Goal: Information Seeking & Learning: Find specific fact

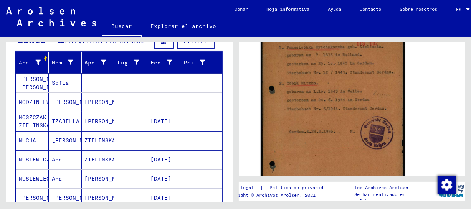
scroll to position [80, 0]
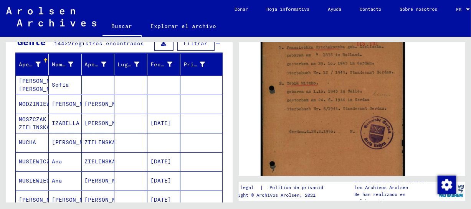
click at [44, 87] on font "[PERSON_NAME] [PERSON_NAME]" at bounding box center [41, 85] width 45 height 15
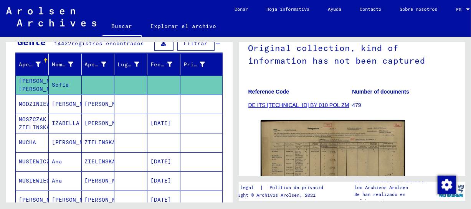
scroll to position [84, 0]
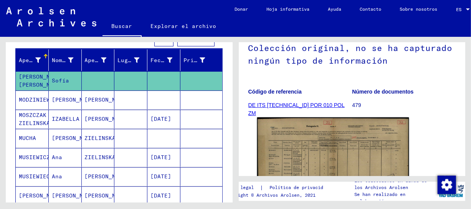
click at [316, 132] on img at bounding box center [333, 170] width 152 height 107
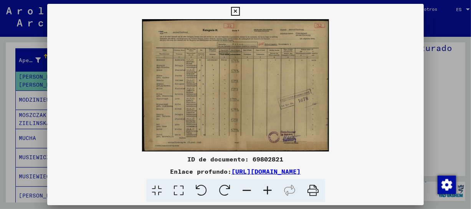
click at [270, 191] on icon at bounding box center [268, 190] width 21 height 23
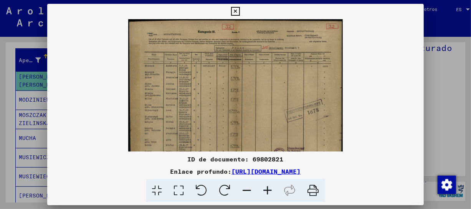
click at [270, 191] on icon at bounding box center [268, 190] width 21 height 23
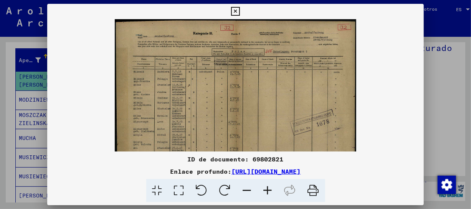
click at [270, 191] on icon at bounding box center [268, 190] width 21 height 23
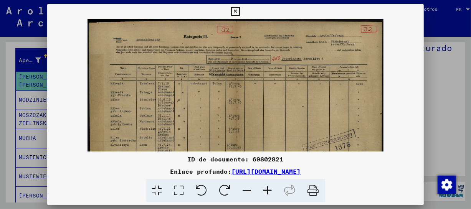
click at [270, 191] on icon at bounding box center [268, 190] width 21 height 23
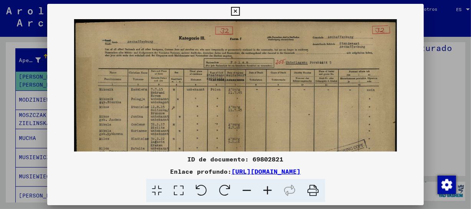
click at [270, 191] on icon at bounding box center [268, 190] width 21 height 23
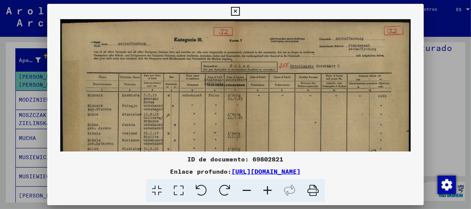
click at [270, 191] on icon at bounding box center [268, 190] width 21 height 23
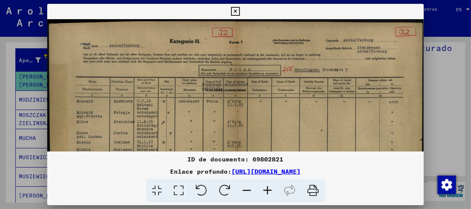
click at [270, 191] on icon at bounding box center [268, 190] width 21 height 23
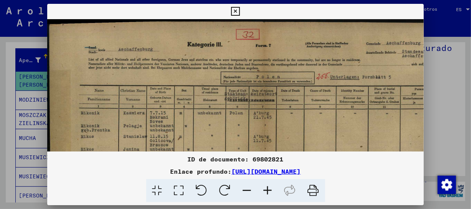
click at [270, 191] on icon at bounding box center [268, 190] width 21 height 23
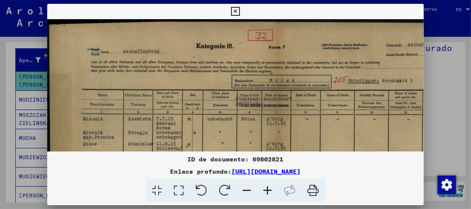
click at [270, 191] on icon at bounding box center [268, 190] width 21 height 23
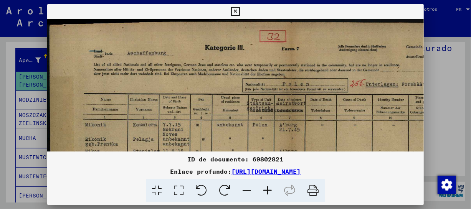
click at [270, 191] on icon at bounding box center [268, 190] width 21 height 23
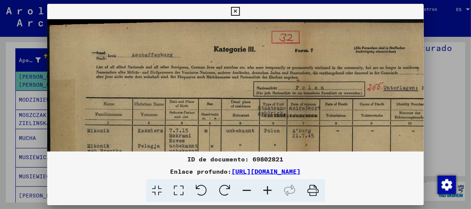
click at [270, 191] on icon at bounding box center [268, 190] width 21 height 23
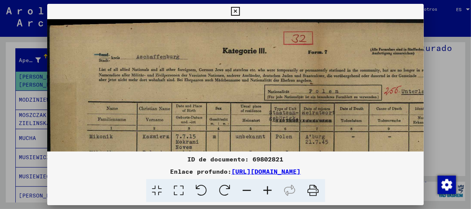
click at [270, 191] on icon at bounding box center [268, 190] width 21 height 23
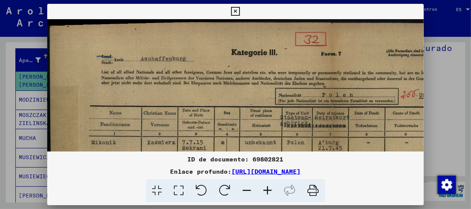
click at [270, 191] on icon at bounding box center [268, 190] width 21 height 23
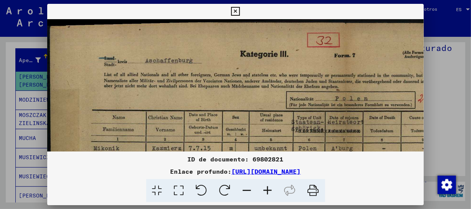
drag, startPoint x: 257, startPoint y: 119, endPoint x: 274, endPoint y: 12, distance: 108.1
click at [278, 6] on div "ID de documento: 69802821 Enlace profundo: [URL][DOMAIN_NAME]" at bounding box center [235, 103] width 377 height 199
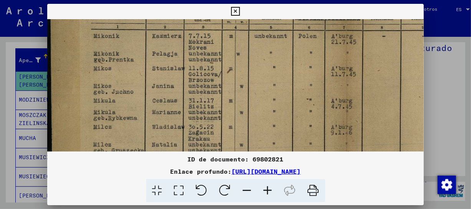
click at [252, 32] on img at bounding box center [344, 117] width 594 height 420
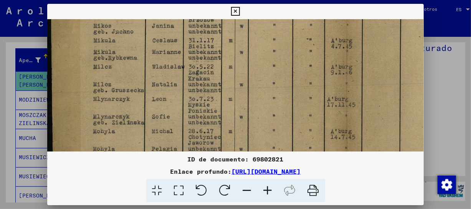
scroll to position [0, 0]
click at [256, 50] on img at bounding box center [344, 56] width 594 height 420
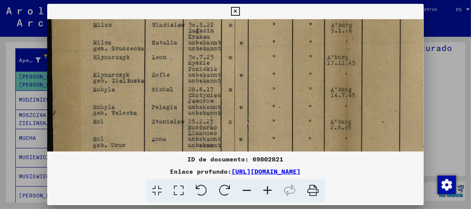
click at [258, 53] on img at bounding box center [344, 15] width 594 height 420
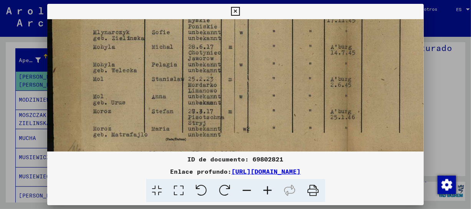
scroll to position [284, 7]
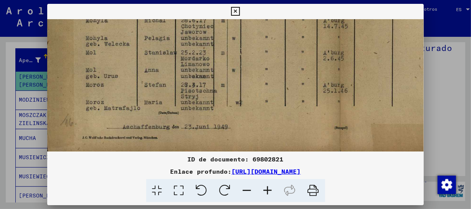
drag, startPoint x: 248, startPoint y: 62, endPoint x: 255, endPoint y: 98, distance: 36.7
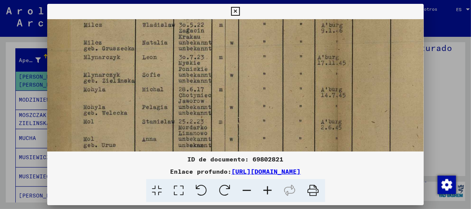
drag, startPoint x: 240, startPoint y: 61, endPoint x: 231, endPoint y: 95, distance: 35.3
click at [231, 95] on img at bounding box center [335, 15] width 594 height 420
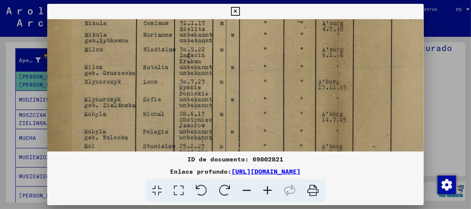
click at [228, 91] on img at bounding box center [335, 39] width 594 height 420
click at [240, 10] on button at bounding box center [235, 11] width 13 height 15
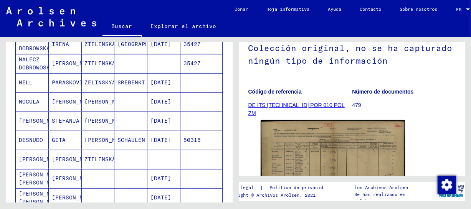
scroll to position [472, 0]
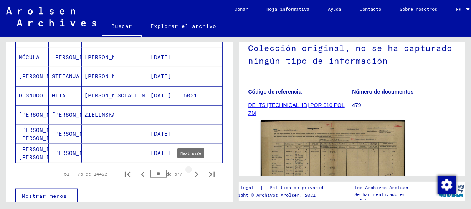
click at [191, 173] on icon "Página siguiente" at bounding box center [196, 174] width 11 height 11
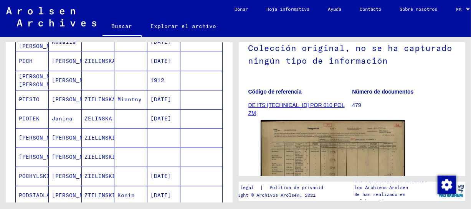
scroll to position [415, 0]
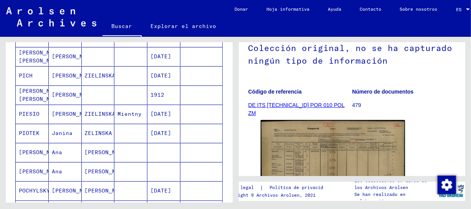
click at [152, 107] on mat-cell "[DATE]" at bounding box center [163, 114] width 33 height 19
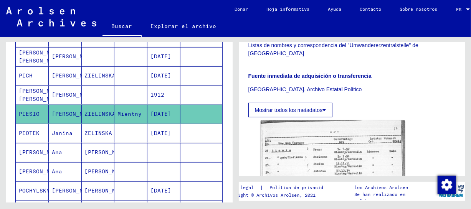
scroll to position [246, 0]
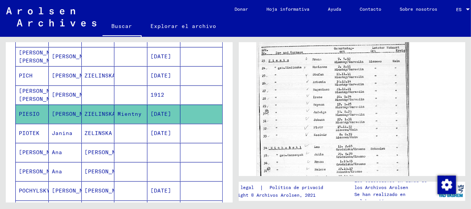
click at [368, 123] on img at bounding box center [333, 129] width 152 height 200
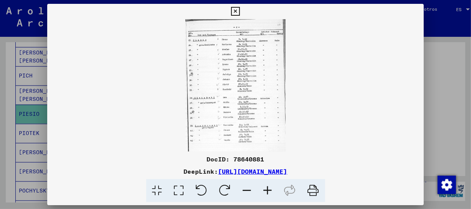
click at [266, 191] on icon at bounding box center [268, 190] width 21 height 23
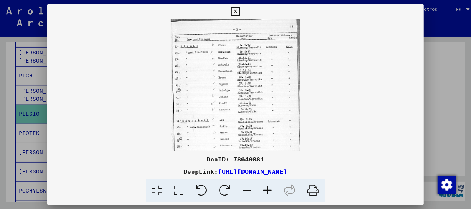
click at [266, 191] on icon at bounding box center [268, 190] width 21 height 23
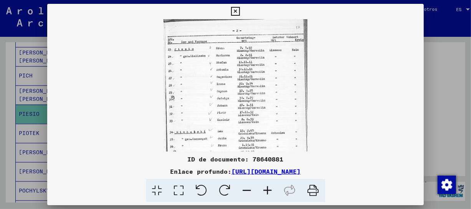
click at [266, 191] on icon at bounding box center [268, 190] width 21 height 23
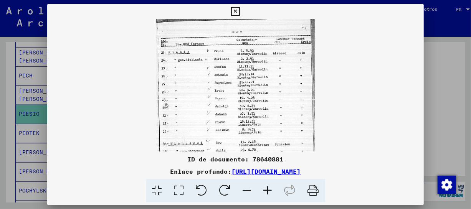
click at [266, 191] on icon at bounding box center [268, 190] width 21 height 23
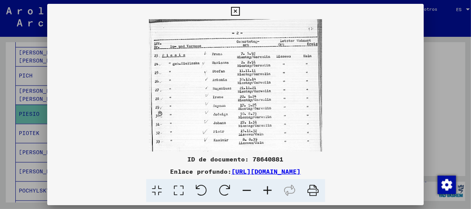
click at [266, 191] on icon at bounding box center [268, 190] width 21 height 23
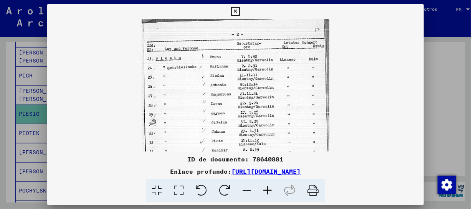
click at [266, 191] on icon at bounding box center [268, 190] width 21 height 23
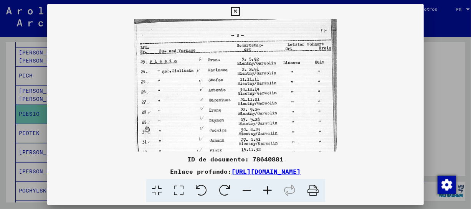
click at [266, 191] on icon at bounding box center [268, 190] width 21 height 23
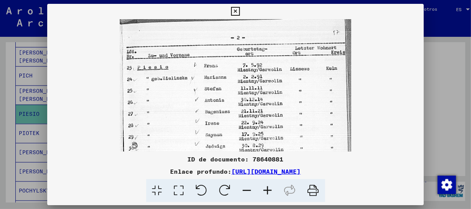
click at [266, 191] on icon at bounding box center [268, 190] width 21 height 23
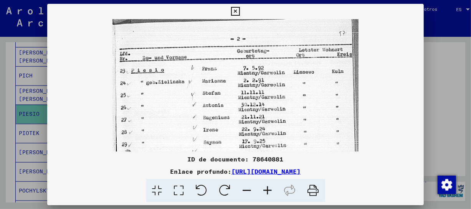
click at [266, 191] on icon at bounding box center [268, 190] width 21 height 23
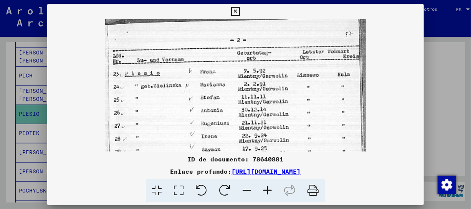
click at [266, 191] on icon at bounding box center [268, 190] width 21 height 23
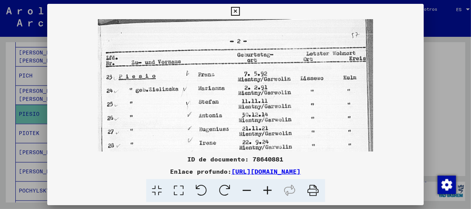
click at [266, 191] on icon at bounding box center [268, 190] width 21 height 23
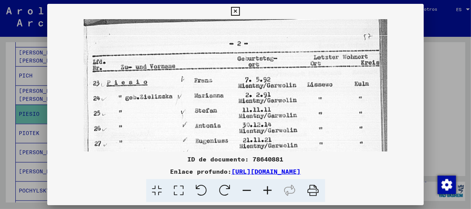
click at [266, 191] on icon at bounding box center [268, 190] width 21 height 23
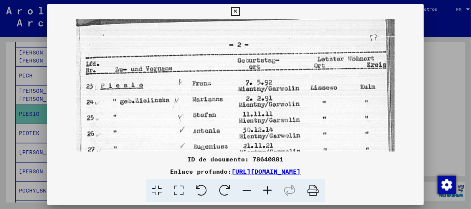
click at [266, 191] on icon at bounding box center [268, 190] width 21 height 23
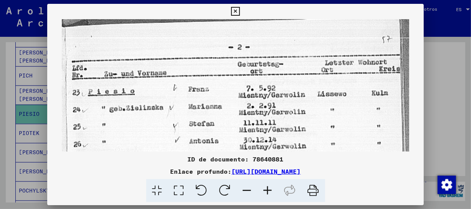
click at [266, 191] on icon at bounding box center [268, 190] width 21 height 23
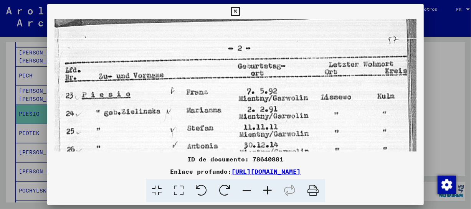
click at [266, 191] on icon at bounding box center [268, 190] width 21 height 23
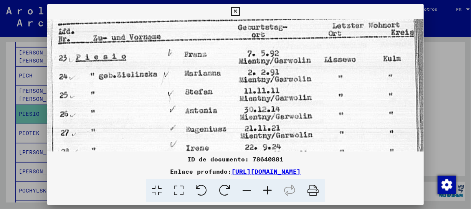
scroll to position [48, 0]
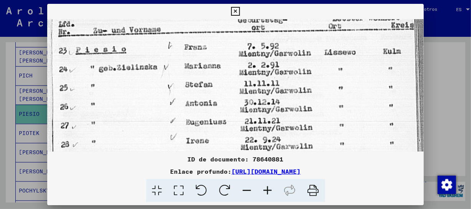
drag, startPoint x: 254, startPoint y: 141, endPoint x: 269, endPoint y: 93, distance: 50.3
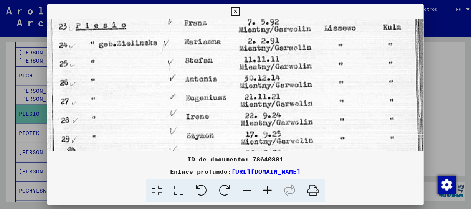
drag, startPoint x: 296, startPoint y: 111, endPoint x: 299, endPoint y: 87, distance: 24.5
click at [299, 87] on img at bounding box center [235, 195] width 377 height 497
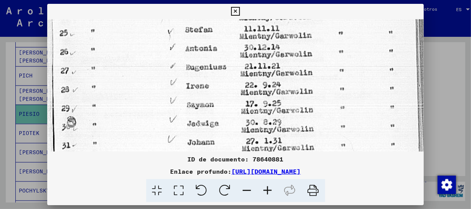
drag, startPoint x: 286, startPoint y: 120, endPoint x: 286, endPoint y: 89, distance: 30.3
click at [286, 89] on img at bounding box center [235, 164] width 377 height 497
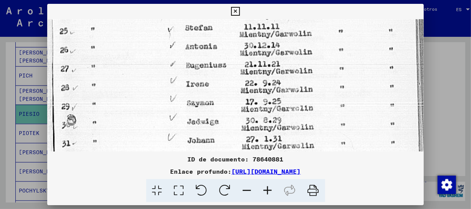
scroll to position [108, 0]
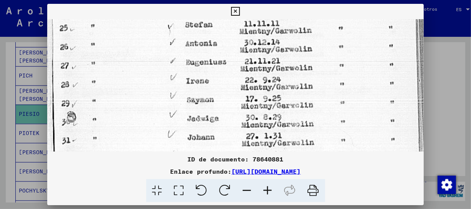
drag, startPoint x: 286, startPoint y: 108, endPoint x: 286, endPoint y: 102, distance: 5.8
click at [286, 102] on img at bounding box center [235, 159] width 377 height 497
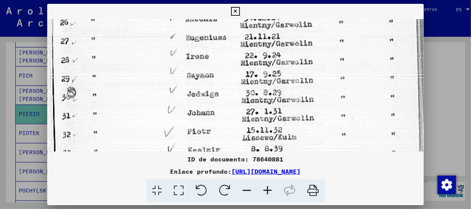
scroll to position [133, 0]
drag, startPoint x: 284, startPoint y: 129, endPoint x: 283, endPoint y: 104, distance: 25.0
click at [283, 104] on img at bounding box center [235, 134] width 377 height 497
click at [284, 99] on img at bounding box center [235, 134] width 377 height 497
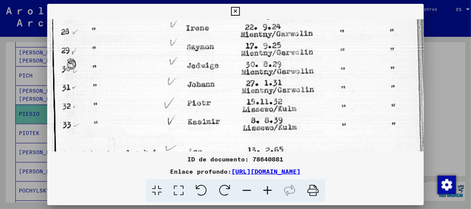
scroll to position [137, 0]
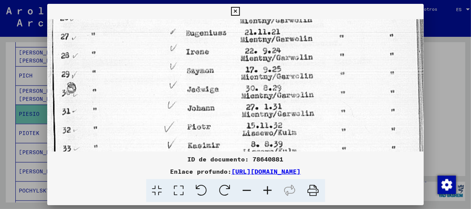
drag, startPoint x: 208, startPoint y: 83, endPoint x: 208, endPoint y: 107, distance: 24.6
click at [208, 107] on img at bounding box center [235, 130] width 377 height 497
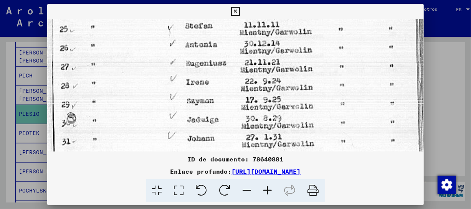
drag, startPoint x: 204, startPoint y: 73, endPoint x: 205, endPoint y: 104, distance: 31.1
click at [205, 104] on img at bounding box center [235, 160] width 377 height 497
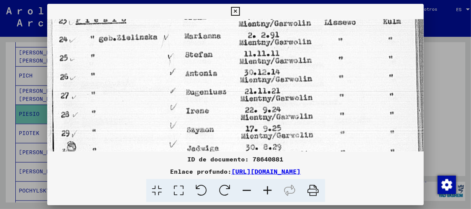
scroll to position [63, 0]
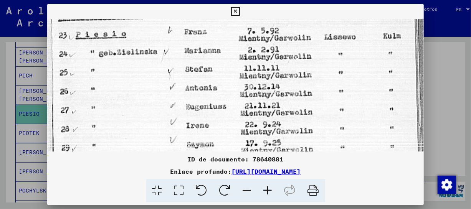
drag, startPoint x: 204, startPoint y: 62, endPoint x: 204, endPoint y: 105, distance: 43.0
click at [204, 105] on img at bounding box center [235, 204] width 377 height 497
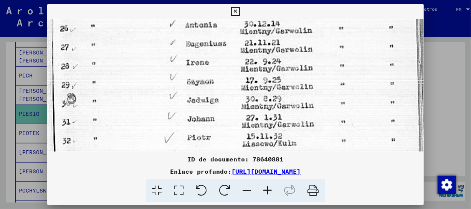
drag, startPoint x: 205, startPoint y: 109, endPoint x: 210, endPoint y: 47, distance: 62.4
click at [210, 47] on img at bounding box center [235, 141] width 377 height 497
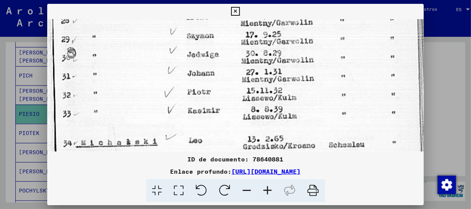
drag, startPoint x: 215, startPoint y: 101, endPoint x: 217, endPoint y: 61, distance: 40.3
click at [216, 55] on img at bounding box center [235, 95] width 377 height 497
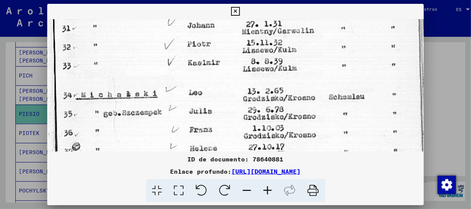
click at [220, 52] on img at bounding box center [235, 47] width 377 height 497
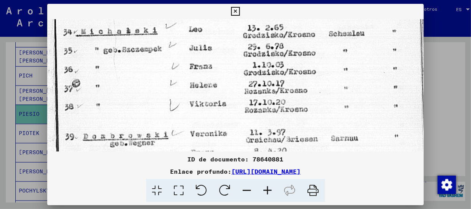
drag, startPoint x: 281, startPoint y: 137, endPoint x: 292, endPoint y: 74, distance: 63.8
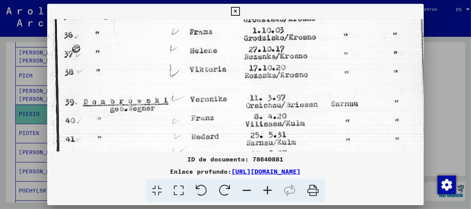
scroll to position [323, 0]
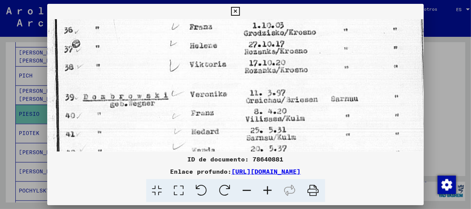
drag, startPoint x: 292, startPoint y: 126, endPoint x: 291, endPoint y: 86, distance: 39.9
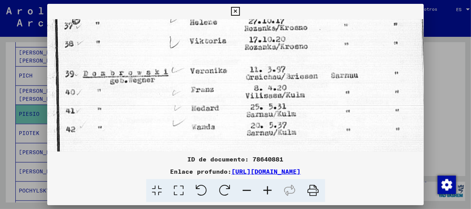
drag, startPoint x: 293, startPoint y: 129, endPoint x: 294, endPoint y: 106, distance: 23.8
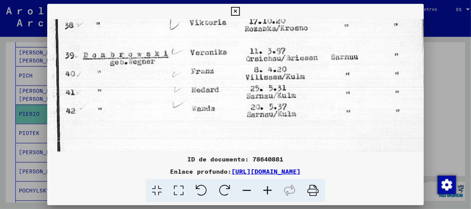
drag, startPoint x: 292, startPoint y: 131, endPoint x: 291, endPoint y: 94, distance: 37.6
click at [236, 10] on icon at bounding box center [235, 11] width 9 height 9
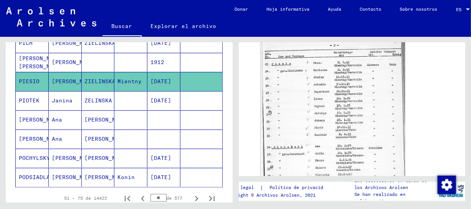
scroll to position [456, 0]
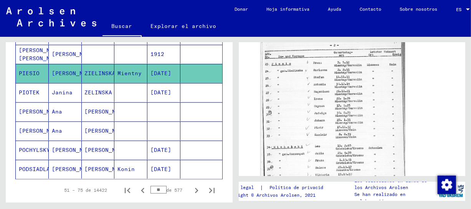
click at [91, 112] on font "[PERSON_NAME]" at bounding box center [107, 111] width 45 height 7
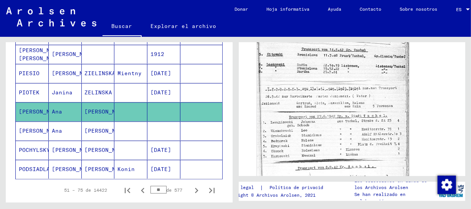
click at [354, 117] on img at bounding box center [333, 121] width 152 height 230
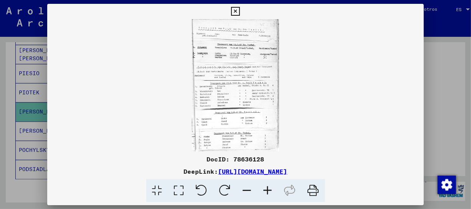
scroll to position [268, 0]
click at [266, 186] on icon at bounding box center [268, 190] width 21 height 23
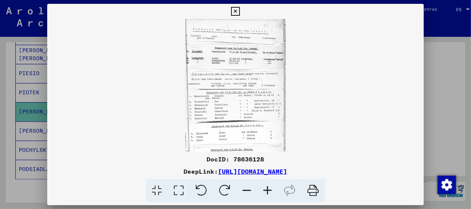
click at [266, 186] on icon at bounding box center [268, 190] width 21 height 23
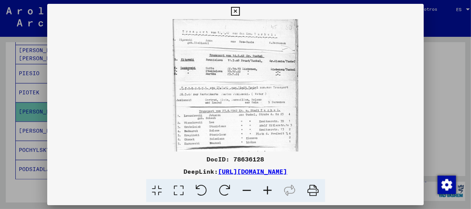
click at [266, 186] on icon at bounding box center [268, 190] width 21 height 23
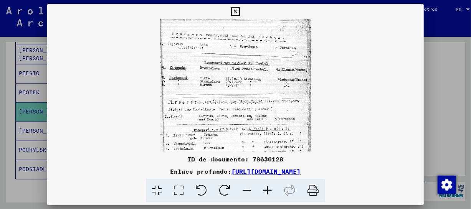
scroll to position [0, 0]
click at [266, 186] on icon at bounding box center [268, 190] width 21 height 23
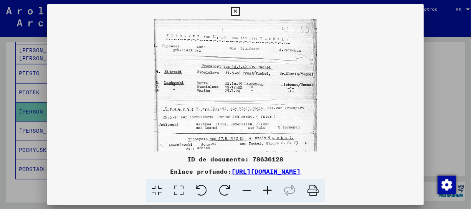
click at [266, 186] on icon at bounding box center [268, 190] width 21 height 23
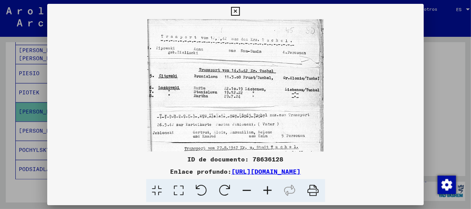
click at [266, 186] on icon at bounding box center [268, 190] width 21 height 23
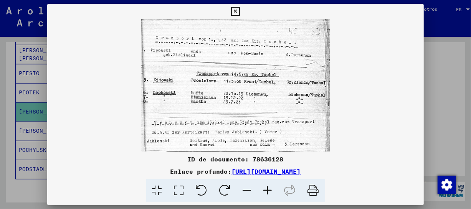
click at [266, 186] on icon at bounding box center [268, 190] width 21 height 23
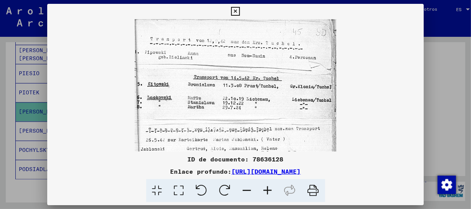
click at [266, 186] on icon at bounding box center [268, 190] width 21 height 23
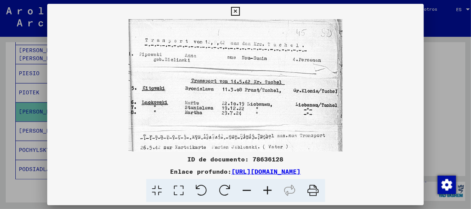
click at [266, 186] on icon at bounding box center [268, 190] width 21 height 23
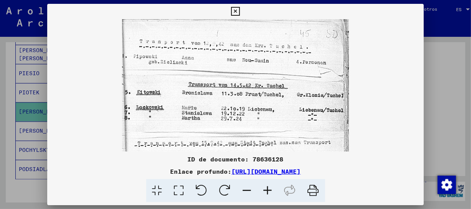
click at [266, 186] on icon at bounding box center [268, 190] width 21 height 23
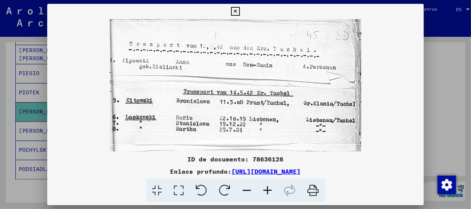
click at [266, 186] on icon at bounding box center [268, 190] width 21 height 23
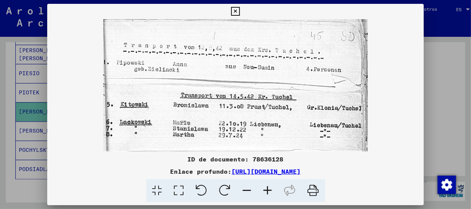
drag, startPoint x: 256, startPoint y: 127, endPoint x: 269, endPoint y: 88, distance: 40.8
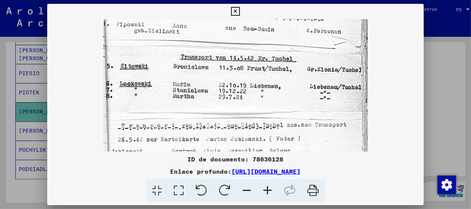
drag, startPoint x: 255, startPoint y: 118, endPoint x: 251, endPoint y: 64, distance: 54.7
click at [251, 64] on img at bounding box center [235, 181] width 265 height 401
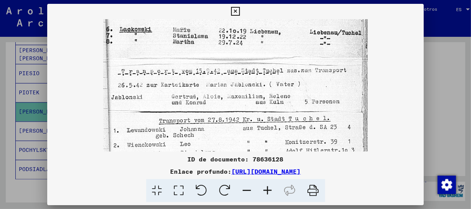
click at [253, 68] on img at bounding box center [235, 126] width 265 height 401
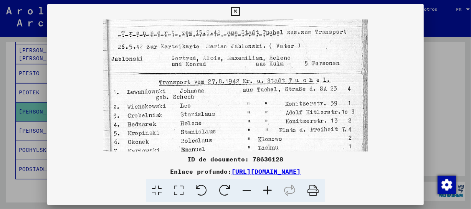
drag, startPoint x: 260, startPoint y: 103, endPoint x: 258, endPoint y: 64, distance: 39.6
click at [258, 64] on img at bounding box center [235, 88] width 265 height 401
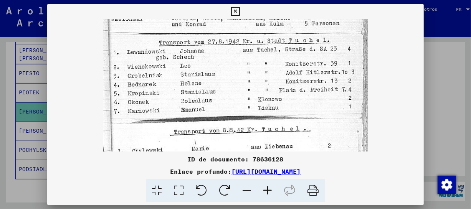
drag, startPoint x: 261, startPoint y: 104, endPoint x: 261, endPoint y: 52, distance: 51.4
click at [261, 52] on img at bounding box center [235, 48] width 265 height 401
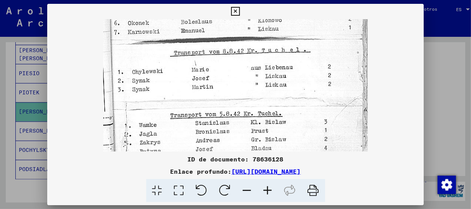
scroll to position [269, 0]
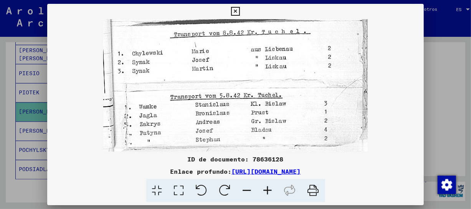
drag, startPoint x: 261, startPoint y: 100, endPoint x: 256, endPoint y: 60, distance: 40.6
drag, startPoint x: 260, startPoint y: 97, endPoint x: 260, endPoint y: 87, distance: 9.6
click at [234, 12] on icon at bounding box center [235, 11] width 9 height 9
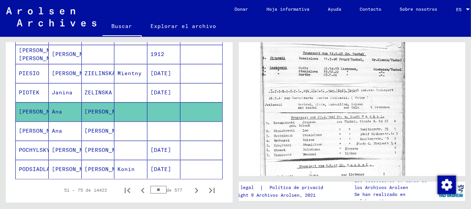
scroll to position [515, 0]
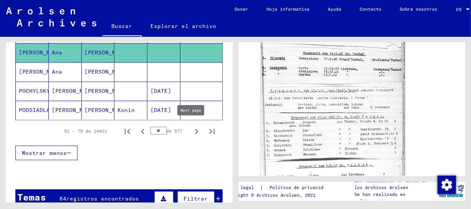
click at [191, 129] on icon "Página siguiente" at bounding box center [196, 131] width 11 height 11
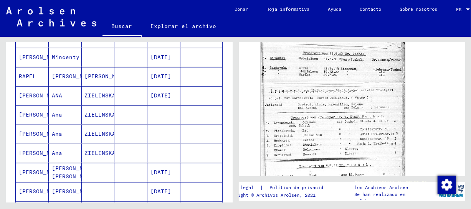
scroll to position [385, 0]
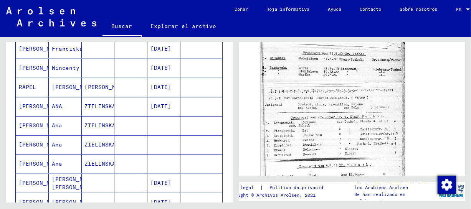
click at [96, 87] on font "[PERSON_NAME]" at bounding box center [107, 87] width 45 height 7
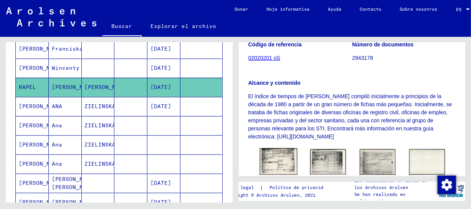
click at [276, 149] on img at bounding box center [279, 162] width 38 height 26
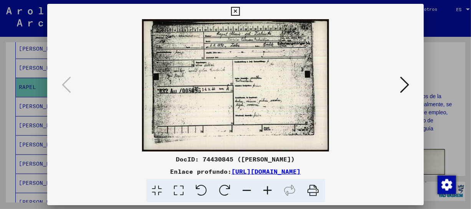
click at [273, 192] on icon at bounding box center [268, 190] width 21 height 23
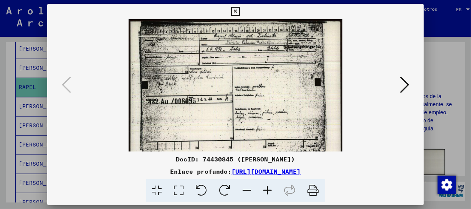
click at [273, 192] on icon at bounding box center [268, 190] width 21 height 23
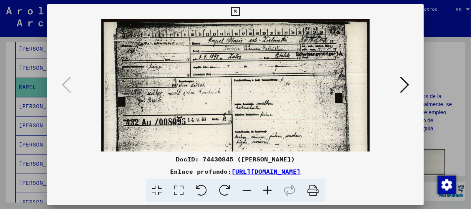
click at [273, 192] on icon at bounding box center [268, 190] width 21 height 23
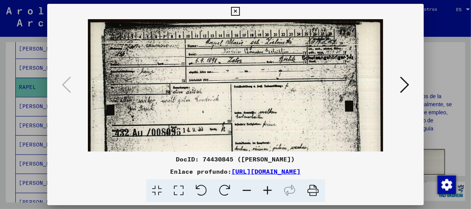
click at [273, 192] on icon at bounding box center [268, 190] width 21 height 23
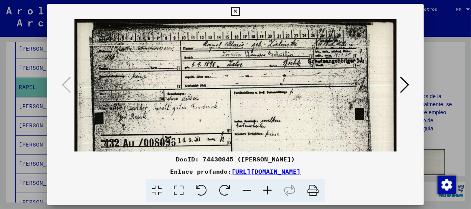
click at [273, 192] on icon at bounding box center [268, 190] width 21 height 23
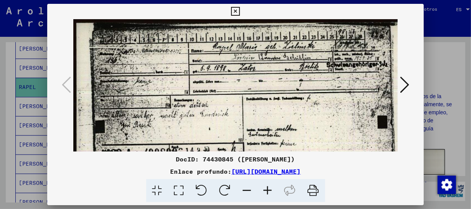
click at [273, 192] on icon at bounding box center [268, 190] width 21 height 23
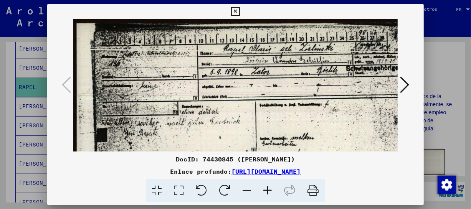
click at [273, 192] on icon at bounding box center [268, 190] width 21 height 23
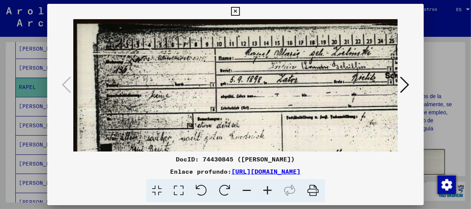
click at [273, 192] on icon at bounding box center [268, 190] width 21 height 23
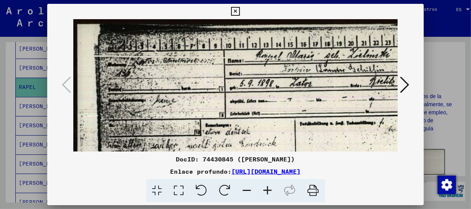
click at [273, 192] on icon at bounding box center [268, 190] width 21 height 23
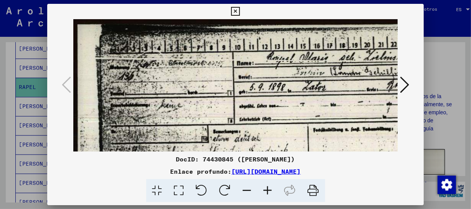
click at [273, 192] on icon at bounding box center [268, 190] width 21 height 23
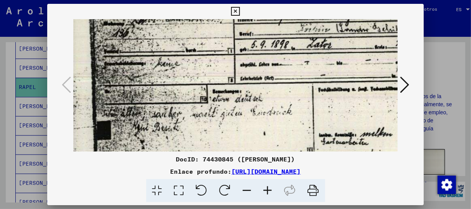
drag, startPoint x: 303, startPoint y: 93, endPoint x: 300, endPoint y: 72, distance: 21.3
click at [300, 72] on img at bounding box center [321, 154] width 512 height 363
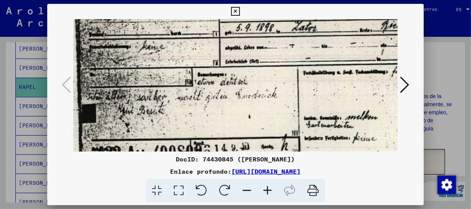
drag, startPoint x: 298, startPoint y: 107, endPoint x: 253, endPoint y: 64, distance: 63.0
click at [251, 62] on img at bounding box center [306, 137] width 512 height 363
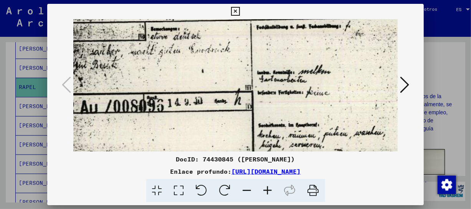
click at [291, 68] on img at bounding box center [259, 91] width 512 height 363
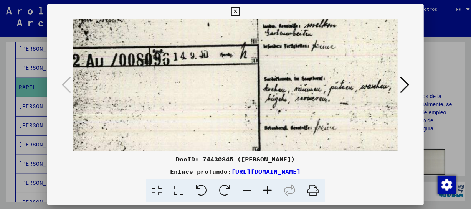
drag, startPoint x: 265, startPoint y: 98, endPoint x: 275, endPoint y: 76, distance: 24.4
click at [303, 83] on img at bounding box center [265, 45] width 512 height 363
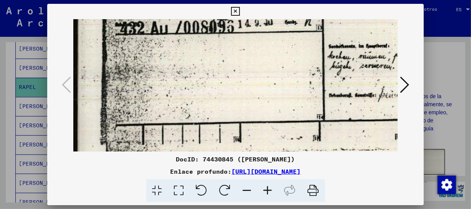
click at [234, 11] on icon at bounding box center [235, 11] width 9 height 9
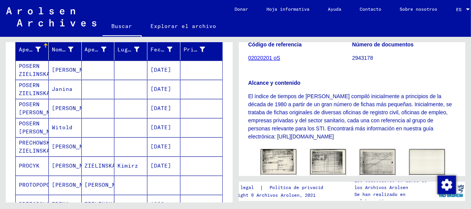
scroll to position [92, 0]
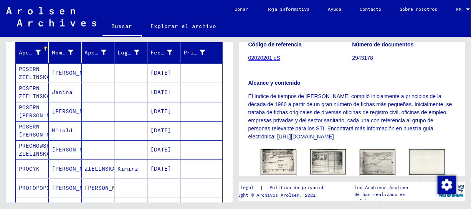
click at [63, 111] on font "[PERSON_NAME]" at bounding box center [74, 111] width 45 height 7
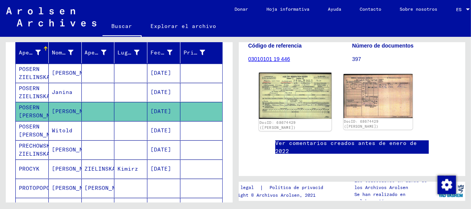
scroll to position [119, 0]
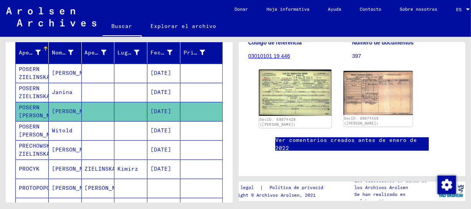
click at [300, 103] on img at bounding box center [295, 93] width 73 height 46
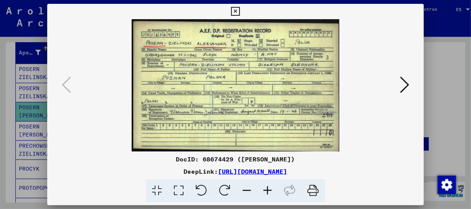
scroll to position [0, 0]
click at [266, 192] on icon at bounding box center [268, 190] width 21 height 23
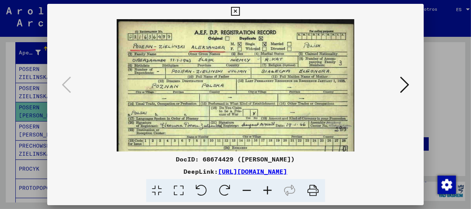
click at [266, 192] on icon at bounding box center [268, 190] width 21 height 23
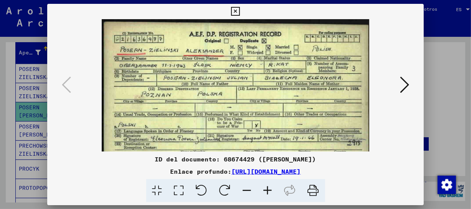
click at [266, 192] on icon at bounding box center [268, 190] width 21 height 23
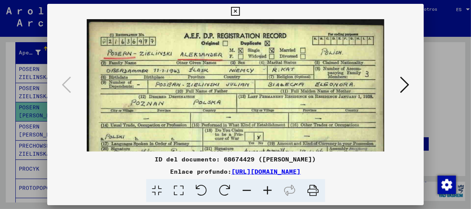
click at [266, 192] on icon at bounding box center [268, 190] width 21 height 23
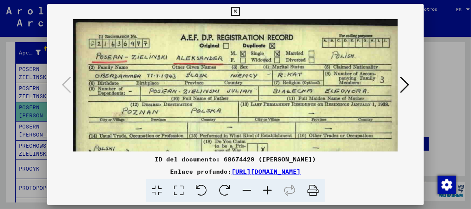
click at [266, 192] on icon at bounding box center [268, 190] width 21 height 23
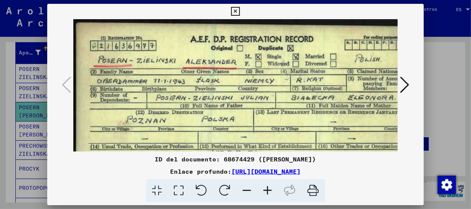
click at [266, 192] on icon at bounding box center [268, 190] width 21 height 23
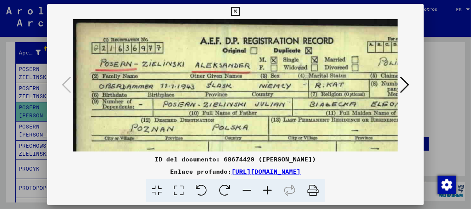
click at [266, 192] on icon at bounding box center [268, 190] width 21 height 23
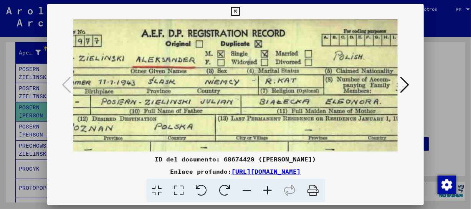
scroll to position [10, 69]
drag, startPoint x: 330, startPoint y: 118, endPoint x: 300, endPoint y: 113, distance: 30.4
click at [300, 113] on img at bounding box center [213, 143] width 418 height 267
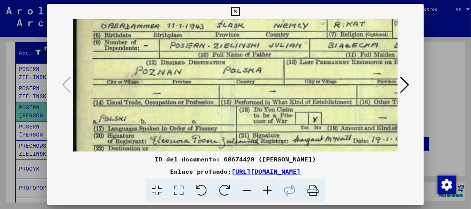
drag, startPoint x: 251, startPoint y: 116, endPoint x: 324, endPoint y: 60, distance: 92.2
click at [324, 60] on img at bounding box center [282, 87] width 418 height 267
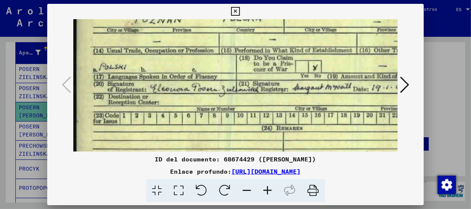
scroll to position [118, 0]
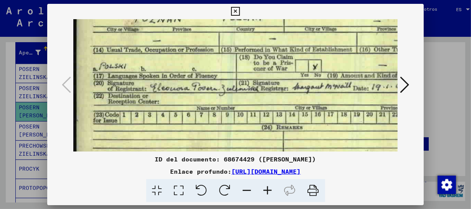
drag, startPoint x: 261, startPoint y: 96, endPoint x: 274, endPoint y: 43, distance: 54.1
click at [274, 43] on img at bounding box center [282, 34] width 418 height 267
click at [233, 7] on icon at bounding box center [235, 11] width 9 height 9
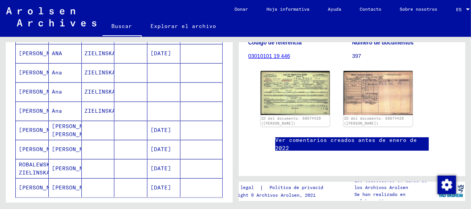
scroll to position [547, 0]
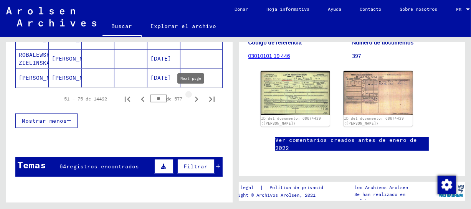
click at [191, 97] on icon "Página siguiente" at bounding box center [196, 99] width 11 height 11
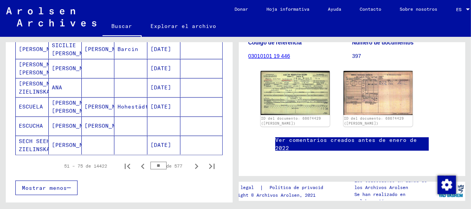
scroll to position [527, 0]
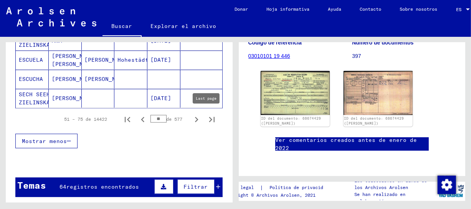
click at [209, 117] on icon "Última página" at bounding box center [211, 119] width 5 height 5
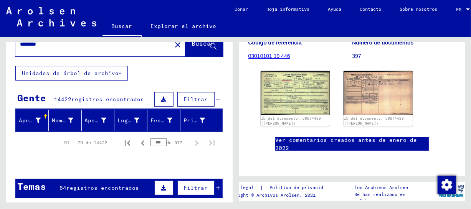
scroll to position [0, 0]
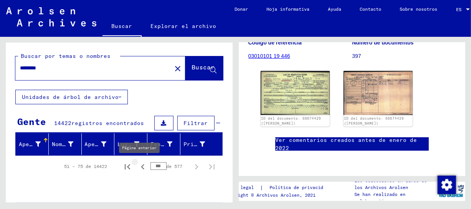
click at [138, 164] on icon "Página anterior" at bounding box center [142, 167] width 11 height 11
click at [123, 165] on icon "Primera página" at bounding box center [127, 167] width 11 height 11
click at [195, 168] on icon "Página siguiente" at bounding box center [196, 166] width 3 height 5
click at [207, 165] on icon "Última página" at bounding box center [212, 167] width 11 height 11
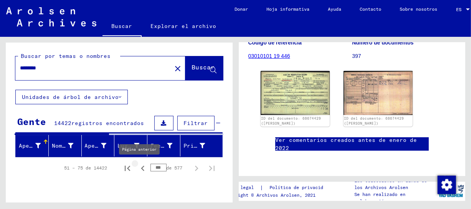
click at [139, 166] on icon "Página anterior" at bounding box center [142, 168] width 11 height 11
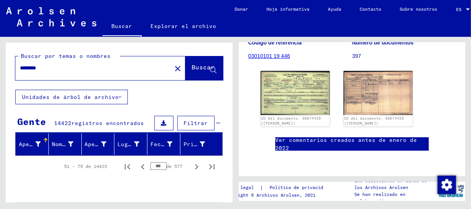
click at [88, 123] on font "registros encontrados" at bounding box center [107, 123] width 73 height 7
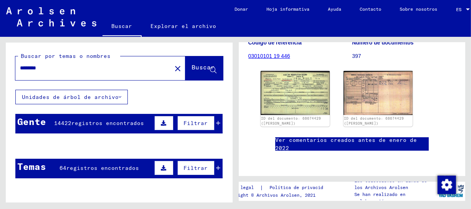
click at [99, 121] on font "registros encontrados" at bounding box center [107, 123] width 73 height 7
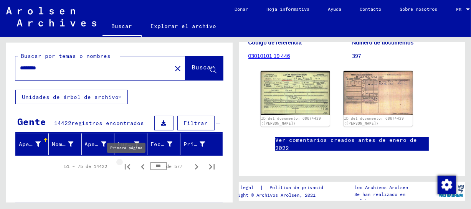
click at [125, 166] on icon "Primera página" at bounding box center [127, 166] width 5 height 5
click at [191, 167] on icon "Página siguiente" at bounding box center [196, 167] width 11 height 11
click at [207, 166] on icon "Última página" at bounding box center [212, 167] width 11 height 11
click at [99, 126] on font "registros encontrados" at bounding box center [107, 123] width 73 height 7
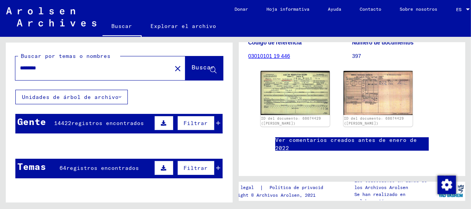
click at [99, 126] on font "registros encontrados" at bounding box center [107, 123] width 73 height 7
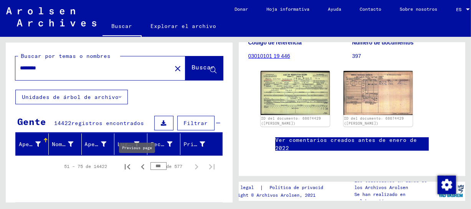
click at [140, 169] on icon "Página anterior" at bounding box center [142, 167] width 11 height 11
click at [125, 165] on icon "Primera página" at bounding box center [127, 167] width 11 height 11
click at [101, 126] on font "registros encontrados" at bounding box center [107, 123] width 73 height 7
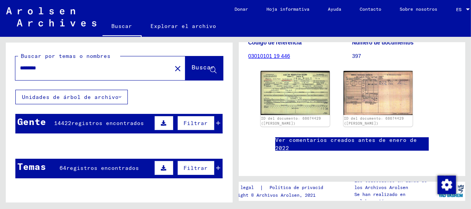
click at [101, 126] on font "registros encontrados" at bounding box center [107, 123] width 73 height 7
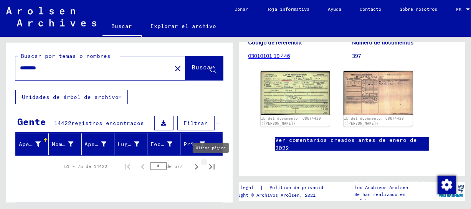
click at [207, 165] on icon "Última página" at bounding box center [212, 167] width 11 height 11
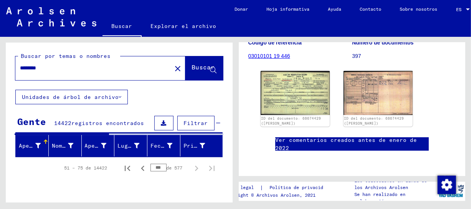
click at [99, 120] on font "registros encontrados" at bounding box center [107, 123] width 73 height 7
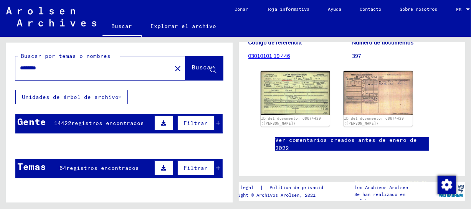
click at [99, 120] on font "registros encontrados" at bounding box center [107, 123] width 73 height 7
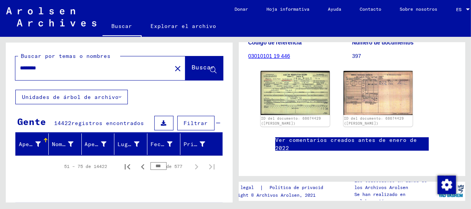
scroll to position [23, 0]
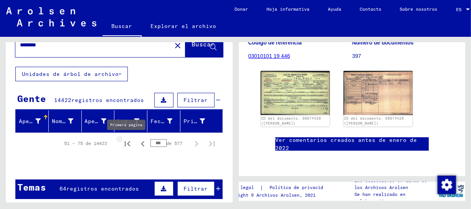
click at [122, 141] on icon "Primera página" at bounding box center [127, 144] width 11 height 11
click at [96, 190] on font "registros encontrados" at bounding box center [102, 188] width 73 height 7
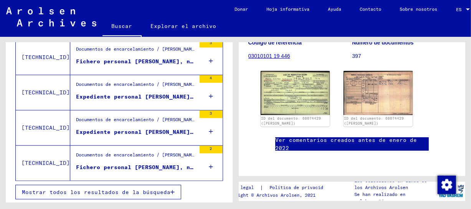
scroll to position [0, 0]
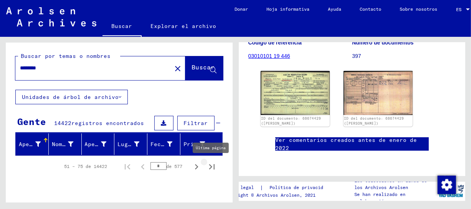
click at [207, 166] on icon "Última página" at bounding box center [212, 167] width 11 height 11
click at [138, 166] on icon "Página anterior" at bounding box center [142, 167] width 11 height 11
click at [125, 164] on icon "Primera página" at bounding box center [127, 167] width 11 height 11
click at [115, 123] on font "registros encontrados" at bounding box center [107, 123] width 73 height 7
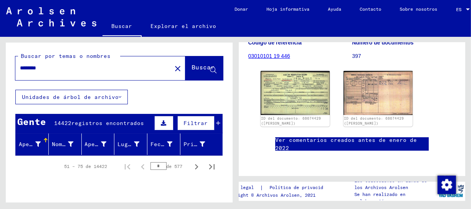
click at [115, 123] on font "registros encontrados" at bounding box center [107, 123] width 73 height 7
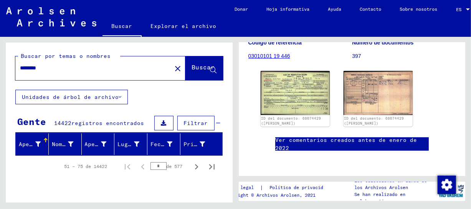
click at [115, 123] on font "registros encontrados" at bounding box center [107, 123] width 73 height 7
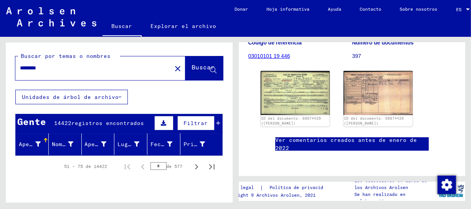
click at [115, 123] on font "registros encontrados" at bounding box center [107, 123] width 73 height 7
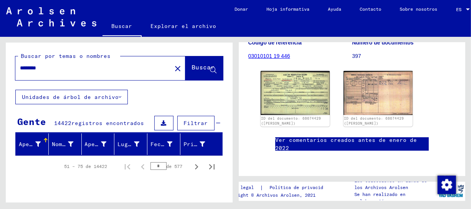
click at [115, 123] on font "registros encontrados" at bounding box center [107, 123] width 73 height 7
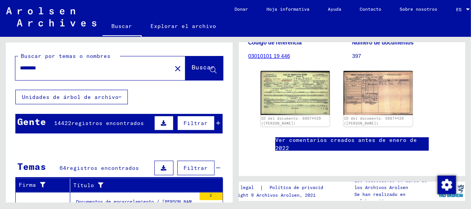
click at [115, 121] on font "registros encontrados" at bounding box center [107, 123] width 73 height 7
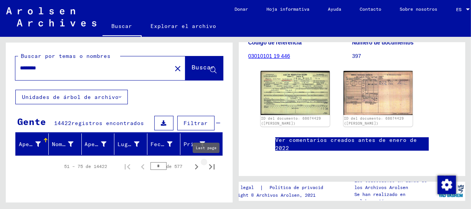
click at [211, 167] on icon "Última página" at bounding box center [212, 167] width 11 height 11
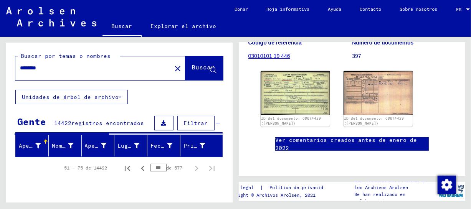
click at [130, 124] on font "registros encontrados" at bounding box center [107, 123] width 73 height 7
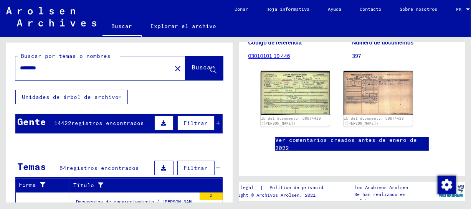
click at [130, 124] on font "registros encontrados" at bounding box center [107, 123] width 73 height 7
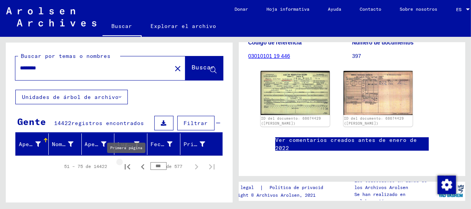
click at [127, 165] on icon "Primera página" at bounding box center [127, 167] width 11 height 11
click at [207, 165] on icon "Última página" at bounding box center [212, 167] width 11 height 11
click at [139, 167] on icon "Página anterior" at bounding box center [142, 167] width 11 height 11
click at [120, 124] on font "registros encontrados" at bounding box center [107, 123] width 73 height 7
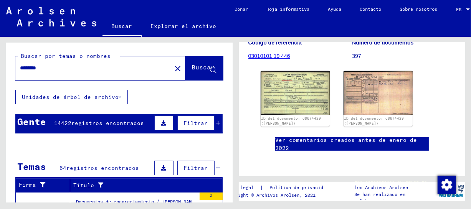
click at [120, 124] on font "registros encontrados" at bounding box center [107, 123] width 73 height 7
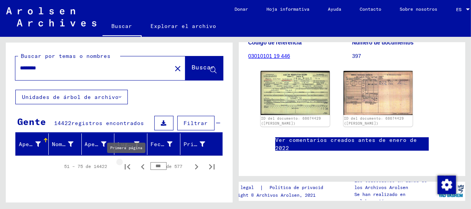
click at [122, 165] on icon "Primera página" at bounding box center [127, 167] width 11 height 11
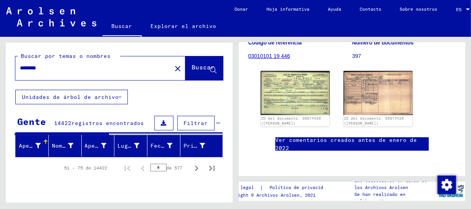
click at [121, 125] on font "registros encontrados" at bounding box center [107, 123] width 73 height 7
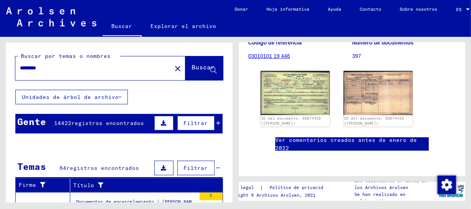
click at [121, 125] on font "registros encontrados" at bounding box center [107, 123] width 73 height 7
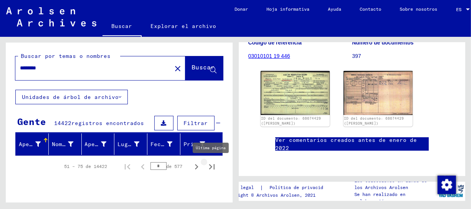
click at [207, 164] on icon "Última página" at bounding box center [212, 167] width 11 height 11
click at [122, 126] on font "registros encontrados" at bounding box center [107, 123] width 73 height 7
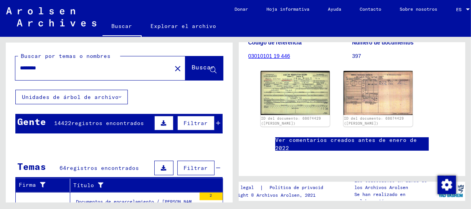
click at [122, 126] on font "registros encontrados" at bounding box center [107, 123] width 73 height 7
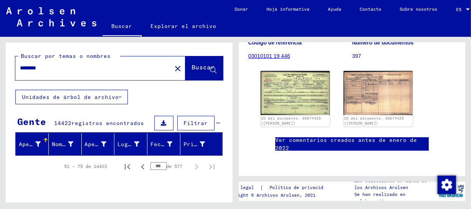
click at [86, 63] on div "********" at bounding box center [91, 68] width 152 height 17
click at [79, 69] on input "********" at bounding box center [93, 68] width 147 height 8
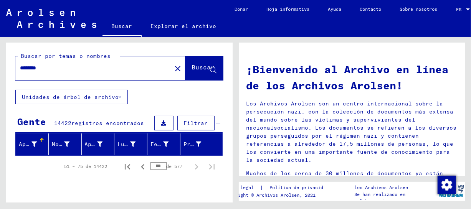
click at [116, 120] on font "registros encontrados" at bounding box center [107, 123] width 73 height 7
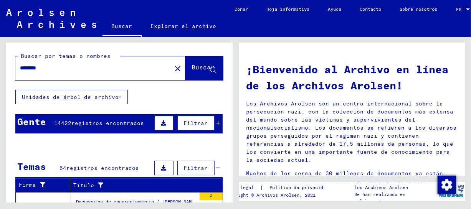
click at [119, 121] on font "registros encontrados" at bounding box center [107, 123] width 73 height 7
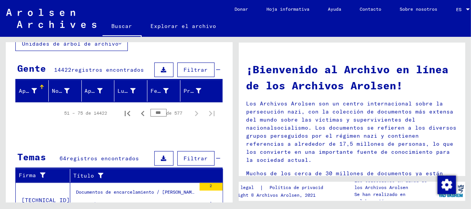
scroll to position [62, 0]
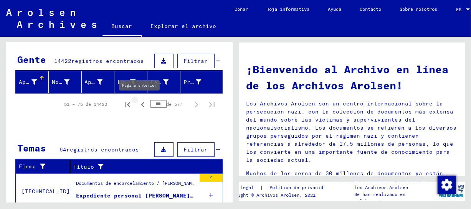
click at [141, 104] on icon "Página anterior" at bounding box center [142, 104] width 3 height 5
click at [207, 101] on icon "Última página" at bounding box center [212, 104] width 11 height 11
click at [139, 104] on icon "Página anterior" at bounding box center [142, 104] width 11 height 11
type input "***"
drag, startPoint x: 162, startPoint y: 129, endPoint x: 165, endPoint y: 146, distance: 16.7
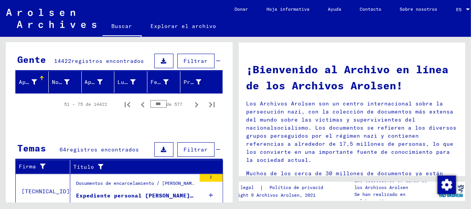
click at [165, 146] on yv-its-search-home "Buscar por temas o nombres ******** close Buscar Unidades de árbol de archivo G…" at bounding box center [119, 179] width 227 height 399
click at [166, 123] on div at bounding box center [119, 126] width 227 height 10
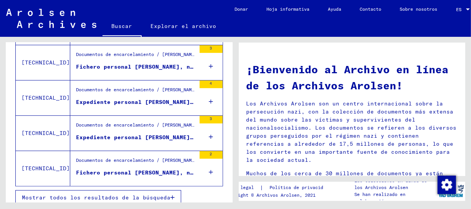
scroll to position [232, 0]
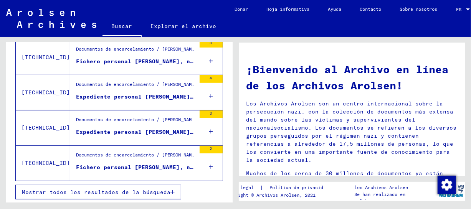
click at [86, 195] on button "Mostrar todos los resultados de la búsqueda" at bounding box center [98, 192] width 166 height 15
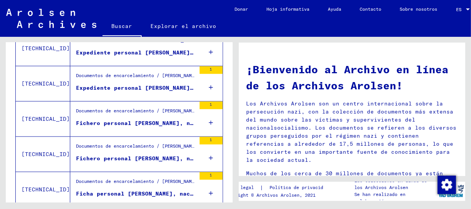
scroll to position [651, 0]
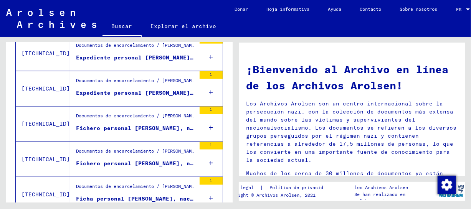
click at [149, 90] on font "Expediente personal [PERSON_NAME], nacido el [DATE]" at bounding box center [164, 92] width 176 height 7
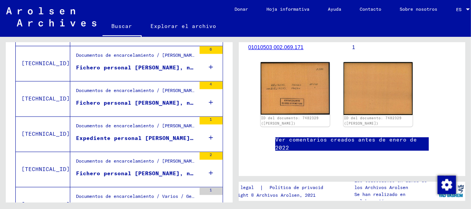
scroll to position [863, 0]
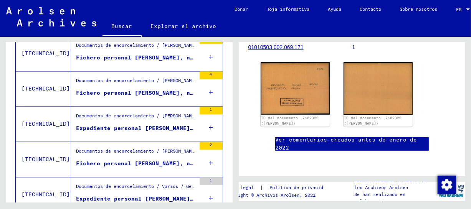
click at [163, 129] on font "Expediente personal [PERSON_NAME], nacido el 17 de septiembre de 1920" at bounding box center [195, 128] width 238 height 7
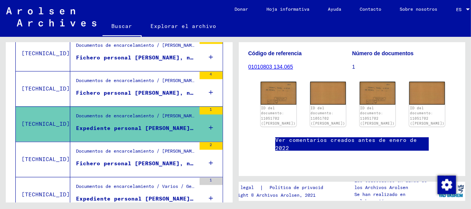
scroll to position [100, 0]
click at [263, 104] on img at bounding box center [279, 93] width 38 height 24
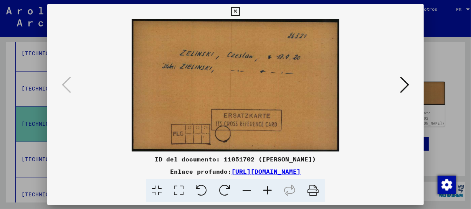
click at [404, 78] on icon at bounding box center [404, 85] width 9 height 18
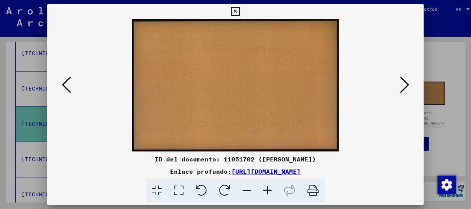
click at [404, 78] on icon at bounding box center [404, 85] width 9 height 18
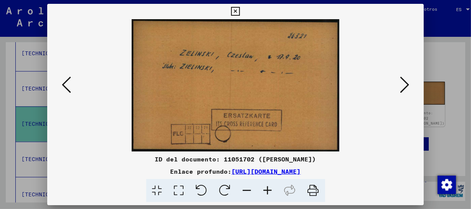
click at [237, 10] on icon at bounding box center [235, 11] width 9 height 9
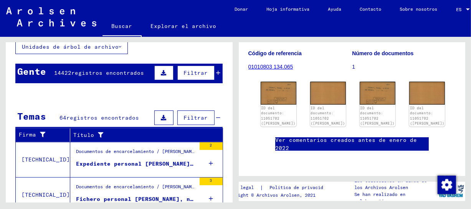
scroll to position [0, 0]
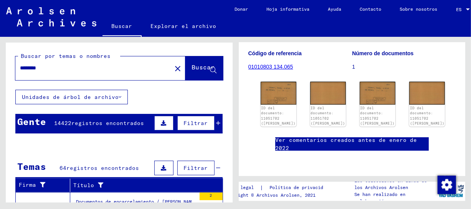
click at [64, 67] on input "********" at bounding box center [93, 68] width 147 height 8
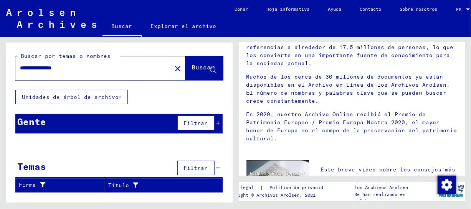
scroll to position [162, 0]
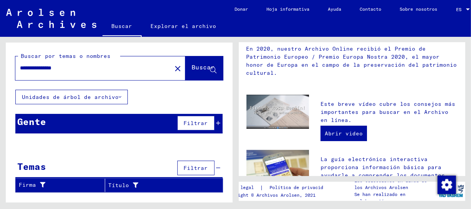
click at [92, 99] on font "Unidades de árbol de archivo" at bounding box center [70, 97] width 97 height 7
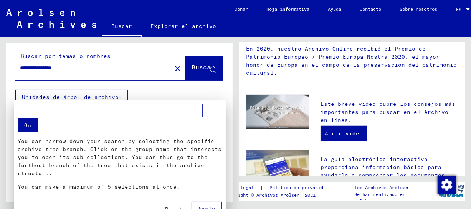
scroll to position [1, 0]
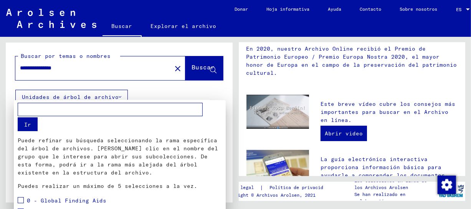
click at [92, 99] on div at bounding box center [235, 104] width 471 height 209
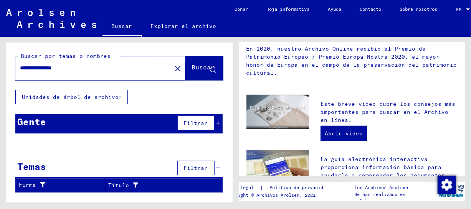
click at [200, 69] on font "Buscar" at bounding box center [203, 67] width 23 height 8
click at [72, 72] on input "**********" at bounding box center [91, 68] width 142 height 8
type input "********"
